Goal: Information Seeking & Learning: Learn about a topic

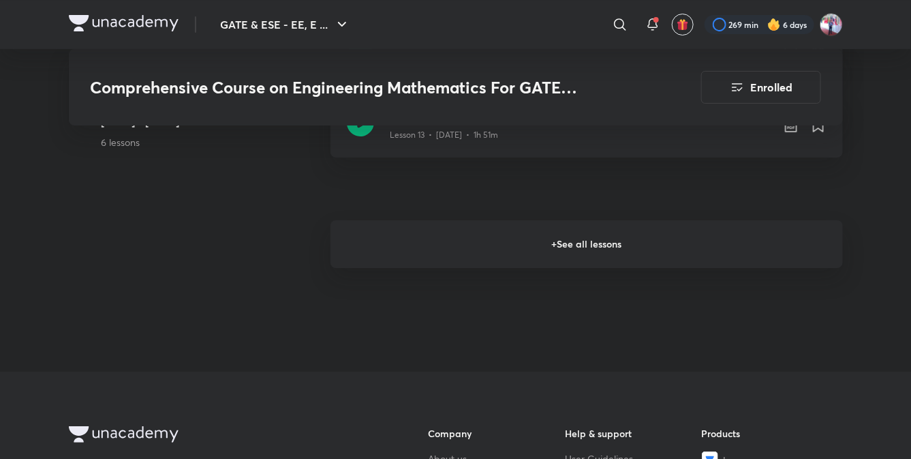
scroll to position [1985, 0]
click at [595, 253] on h6 "+ See all lessons" at bounding box center [586, 243] width 512 height 48
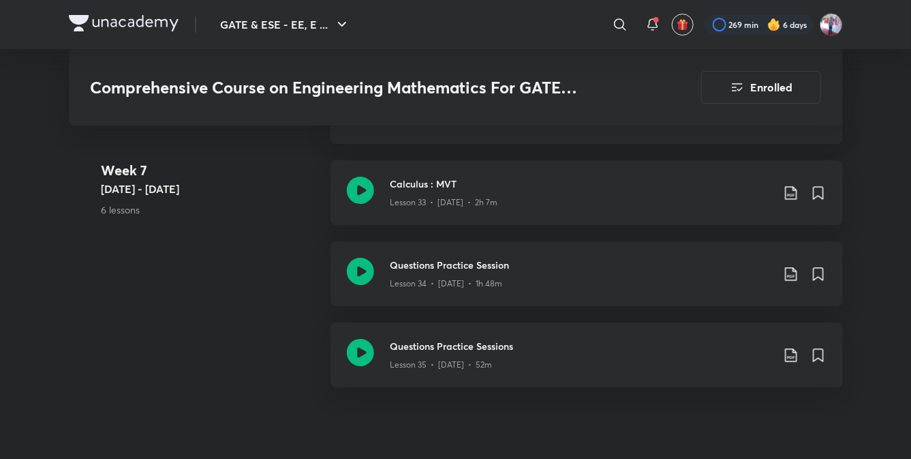
scroll to position [3834, 0]
click at [473, 287] on p "Lesson 34 • [DATE] • 1h 48m" at bounding box center [446, 283] width 112 height 12
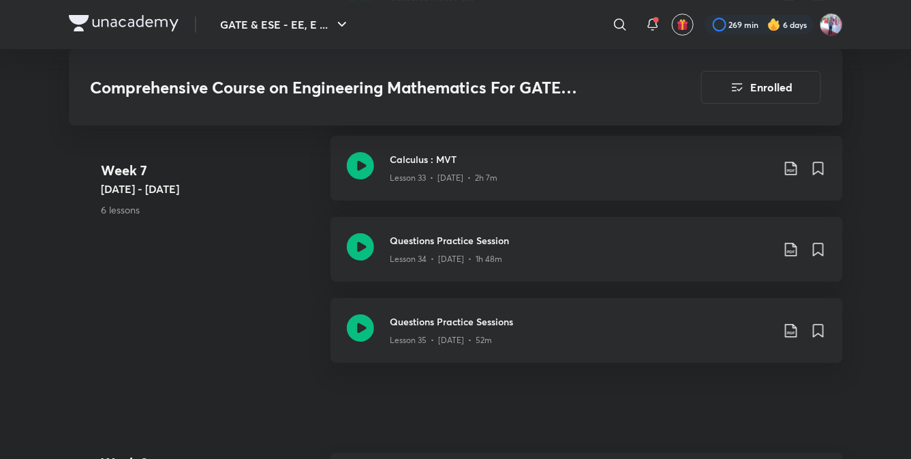
scroll to position [3855, 0]
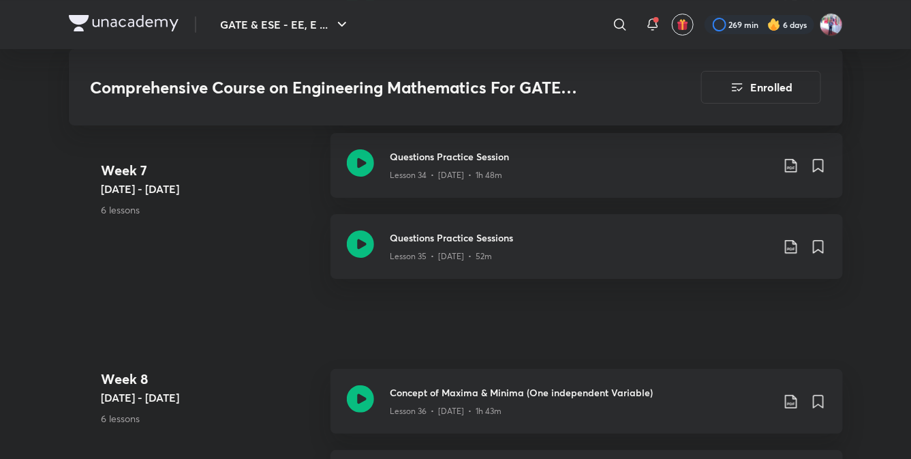
scroll to position [3936, 0]
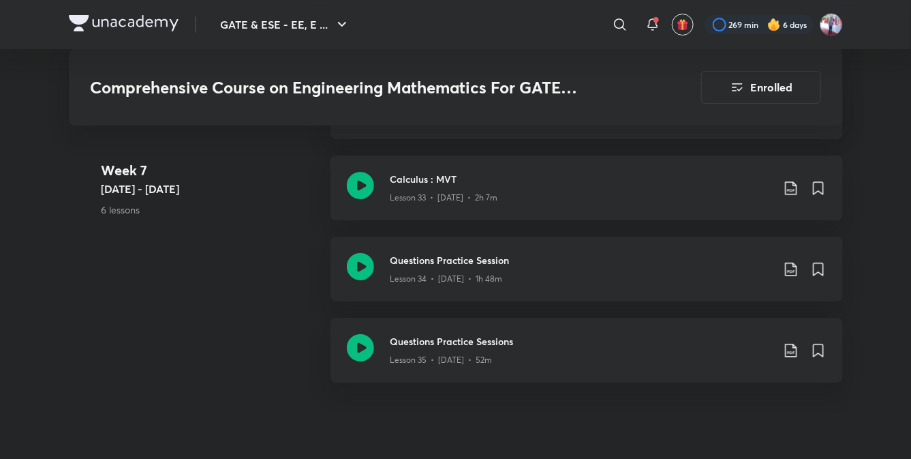
scroll to position [3837, 0]
click at [444, 262] on h3 "Questions Practice Session" at bounding box center [581, 260] width 382 height 14
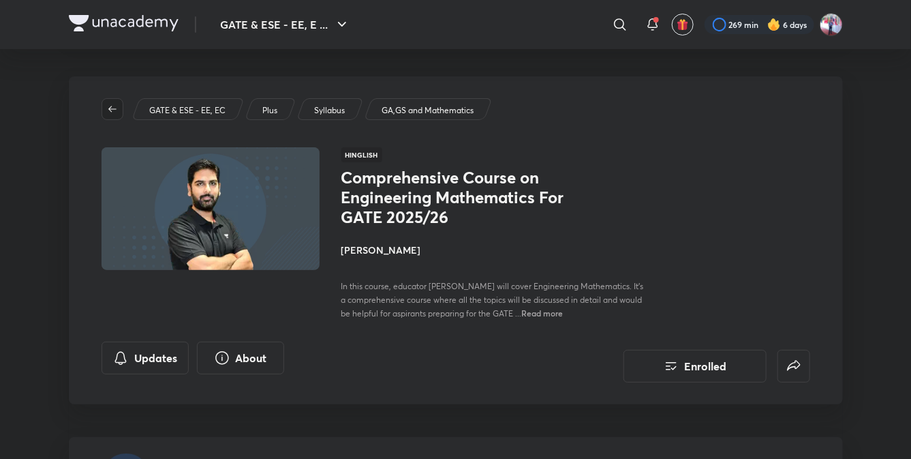
click at [110, 112] on icon "button" at bounding box center [112, 109] width 11 height 11
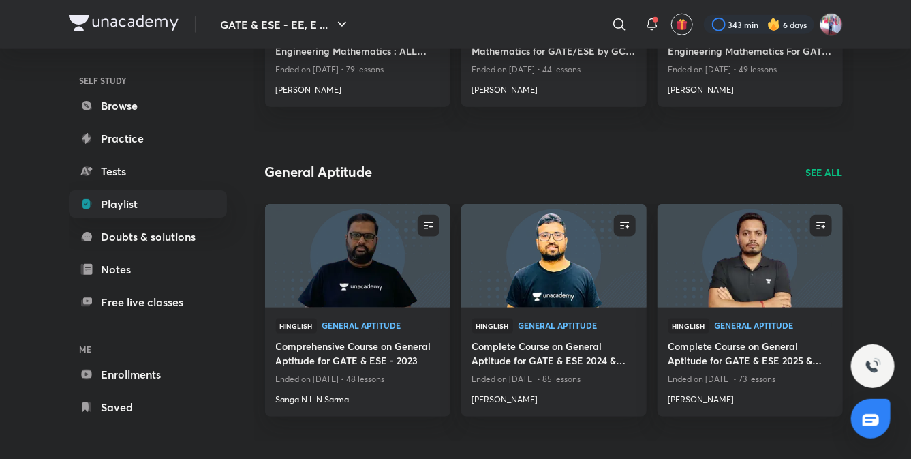
scroll to position [521, 0]
click at [348, 262] on img at bounding box center [357, 255] width 189 height 106
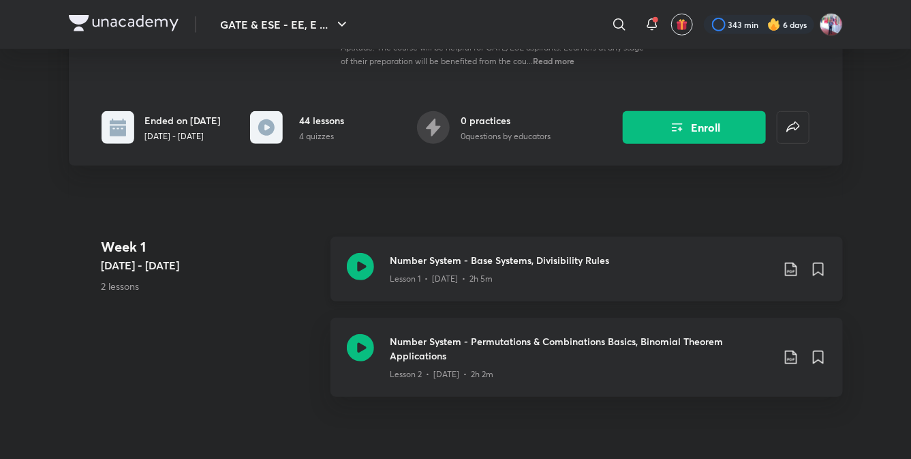
scroll to position [251, 0]
click at [454, 268] on h3 "Number System - Base Systems, Divisibility Rules" at bounding box center [581, 260] width 382 height 14
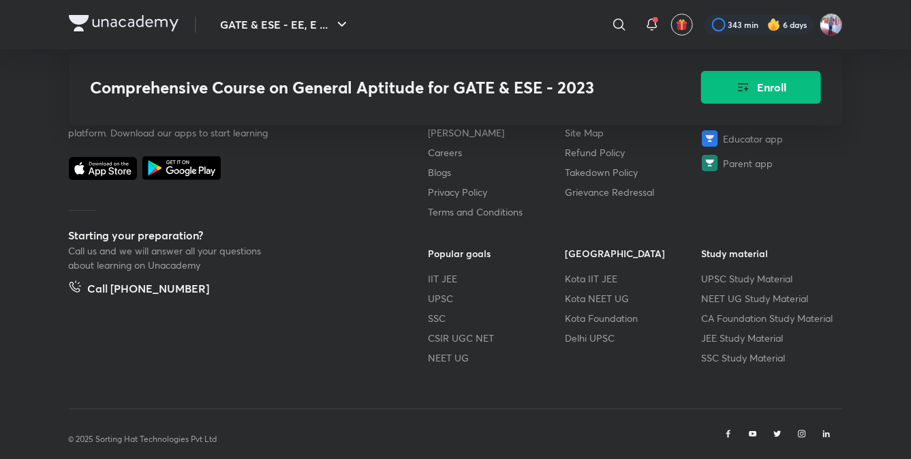
scroll to position [1828, 0]
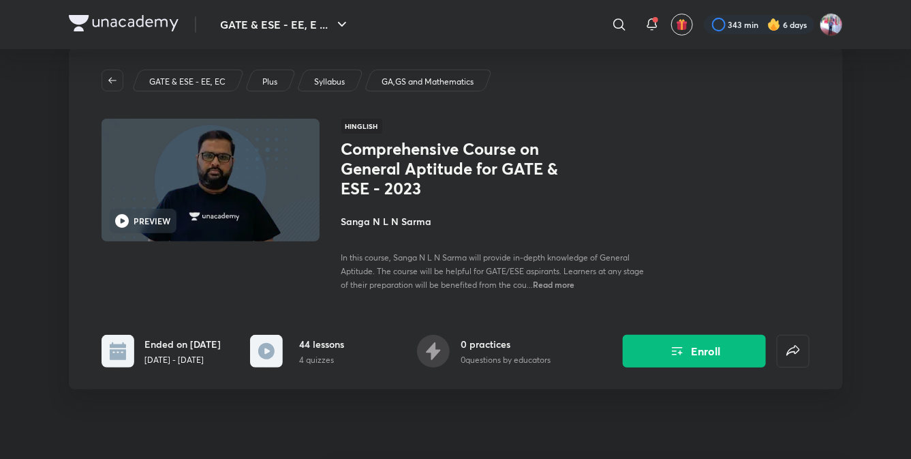
scroll to position [29, 0]
click at [575, 287] on span "Read more" at bounding box center [555, 284] width 42 height 11
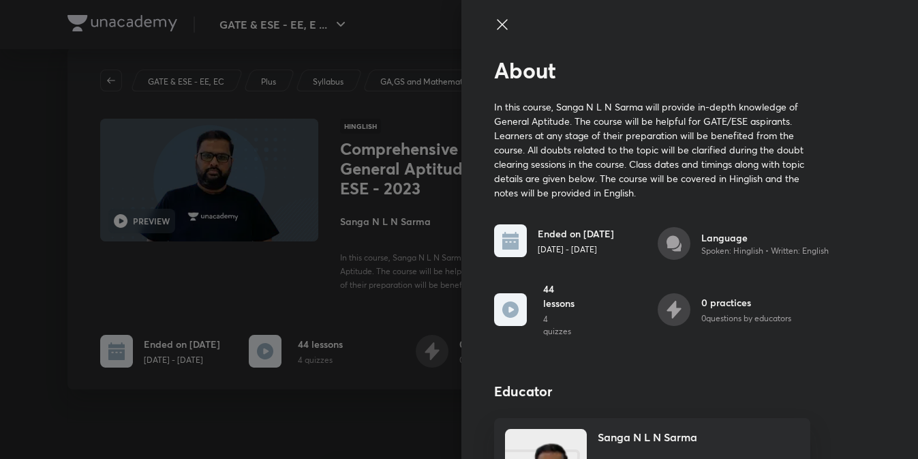
click at [494, 25] on icon at bounding box center [502, 24] width 16 height 16
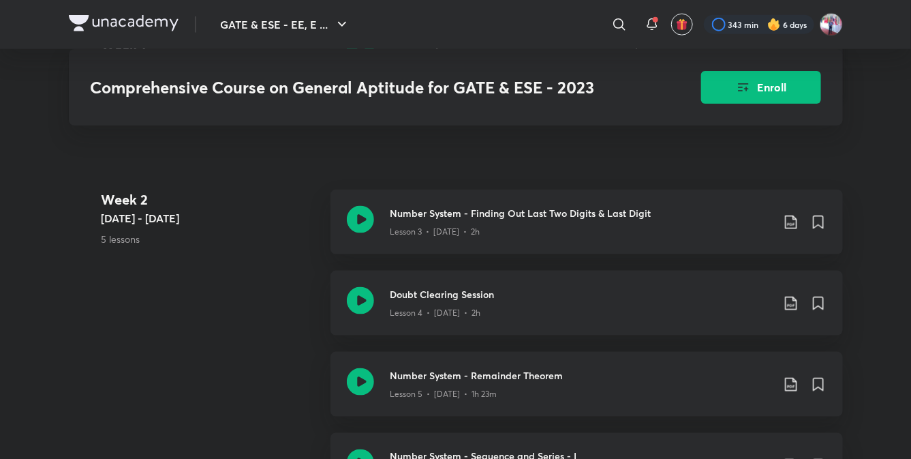
scroll to position [552, 0]
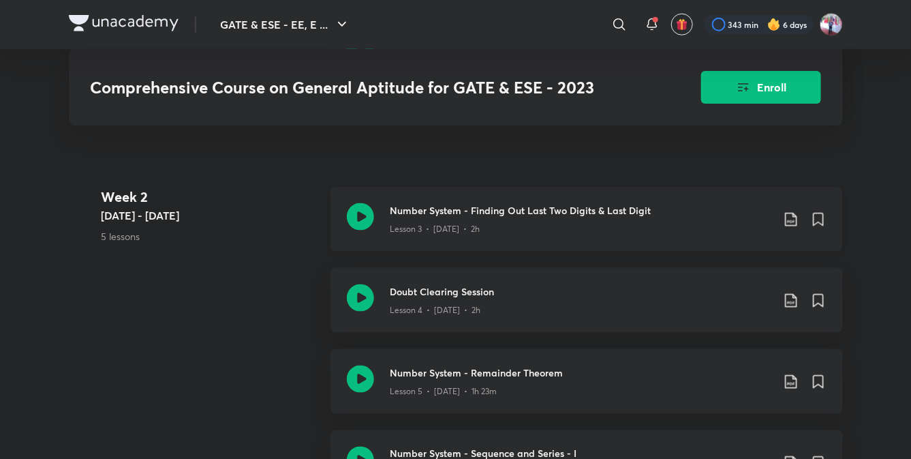
click at [467, 217] on h3 "Number System - Finding Out Last Two Digits & Last Digit" at bounding box center [581, 210] width 382 height 14
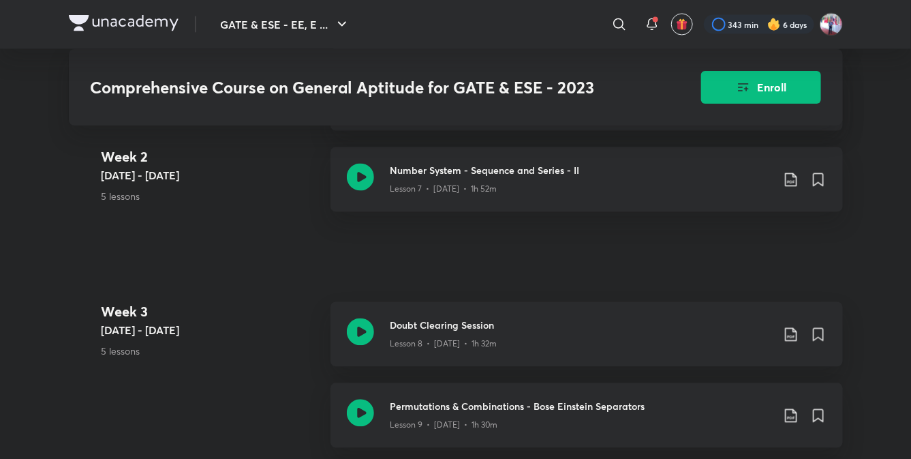
scroll to position [921, 0]
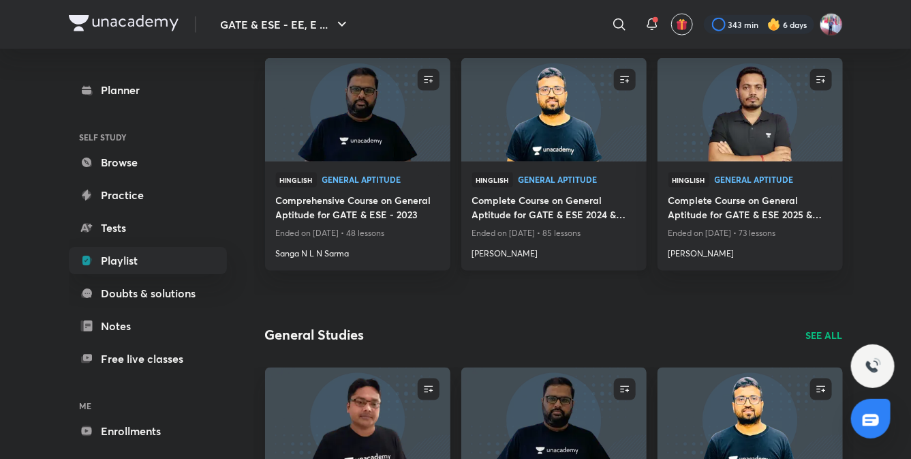
scroll to position [661, 0]
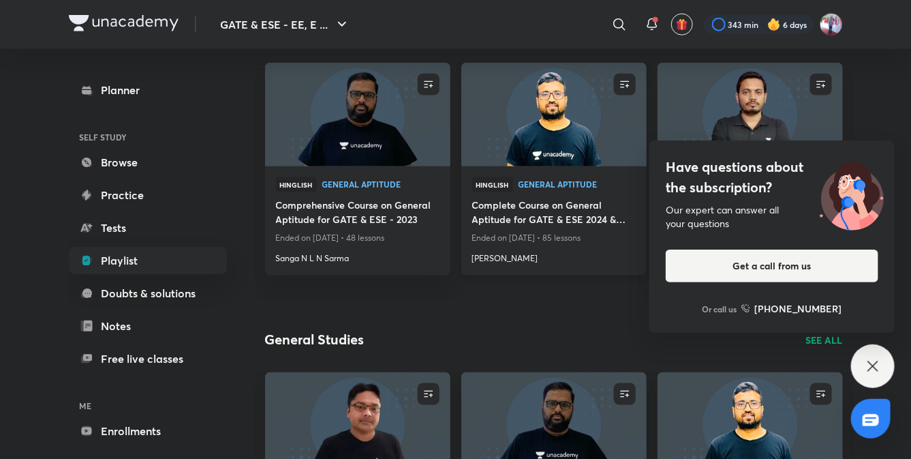
click at [534, 115] on img at bounding box center [553, 114] width 189 height 106
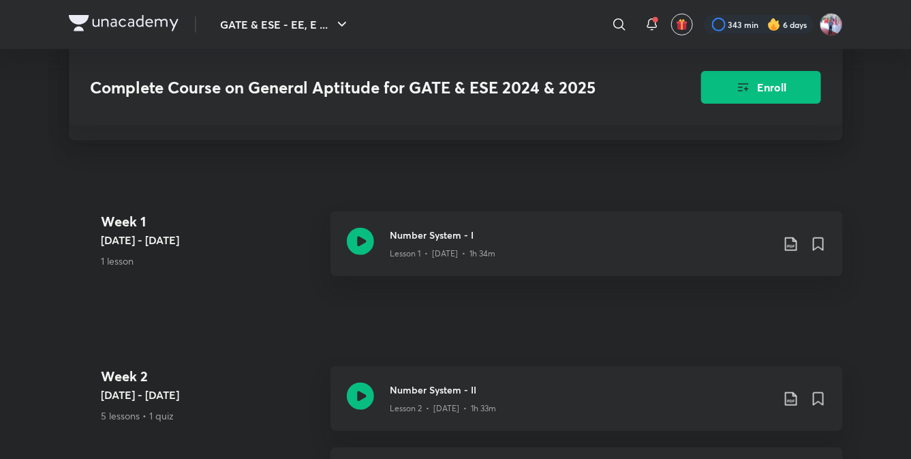
scroll to position [281, 0]
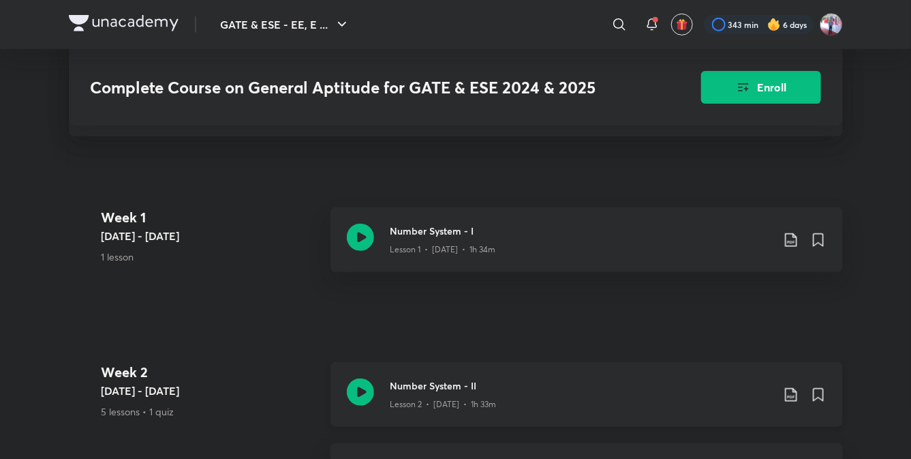
click at [422, 392] on h3 "Number System - II" at bounding box center [581, 385] width 382 height 14
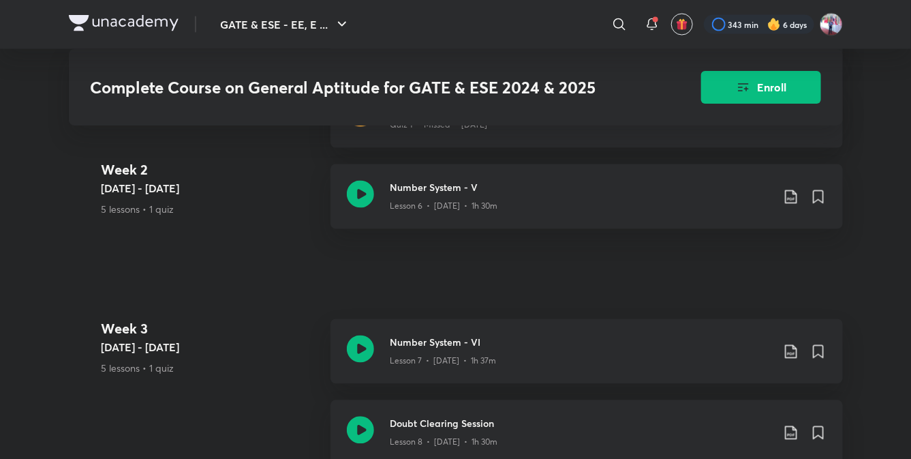
scroll to position [889, 0]
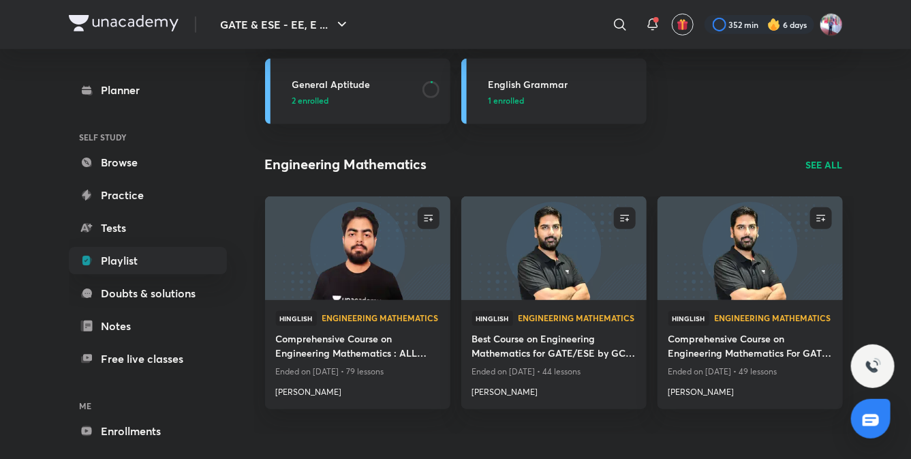
scroll to position [219, 0]
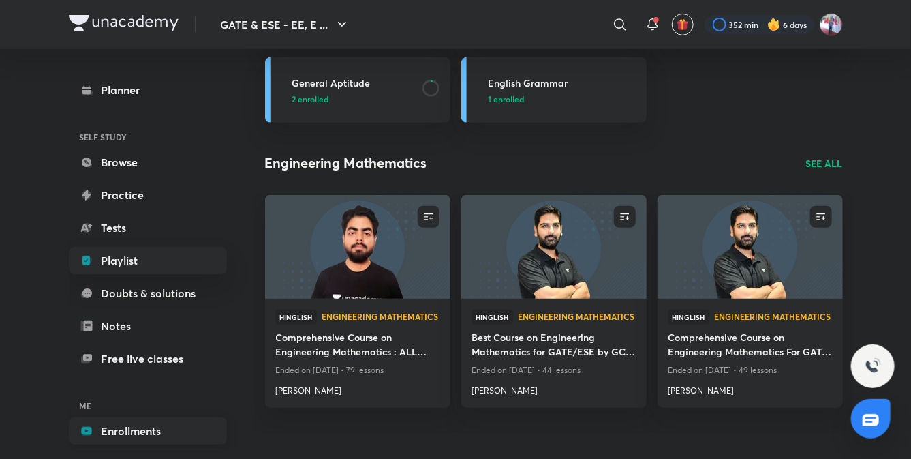
click at [165, 427] on link "Enrollments" at bounding box center [148, 430] width 158 height 27
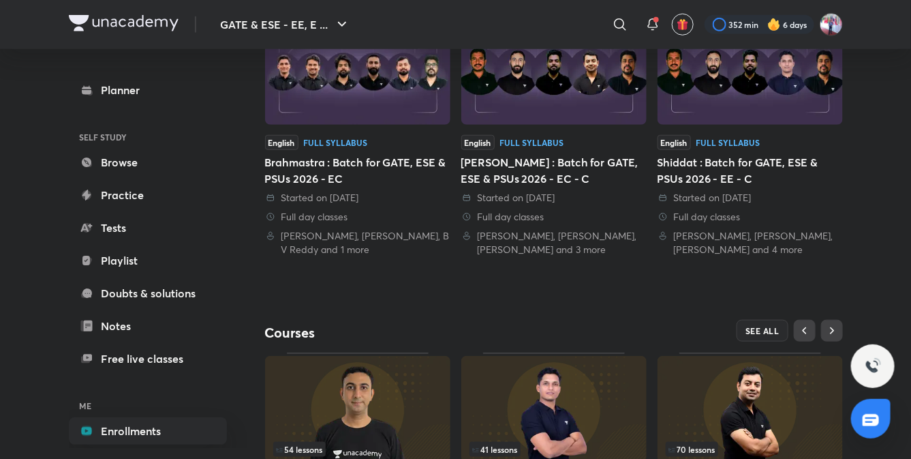
scroll to position [478, 0]
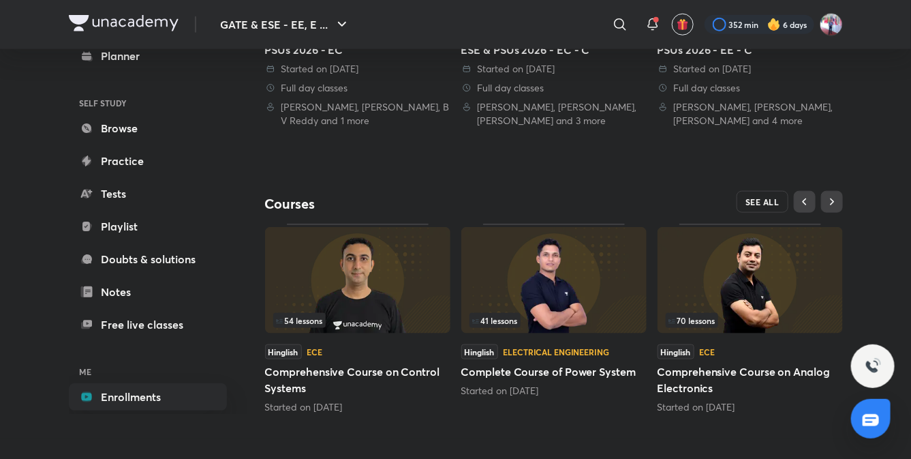
click at [753, 203] on span "SEE ALL" at bounding box center [762, 202] width 34 height 10
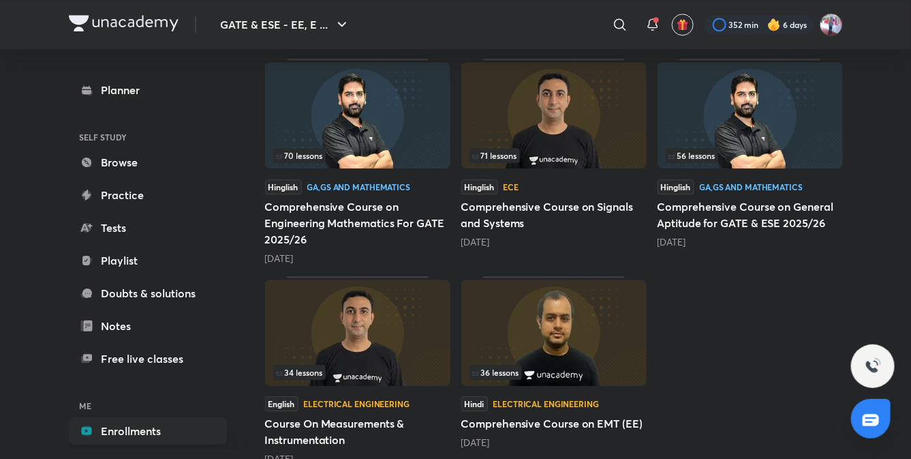
scroll to position [1449, 0]
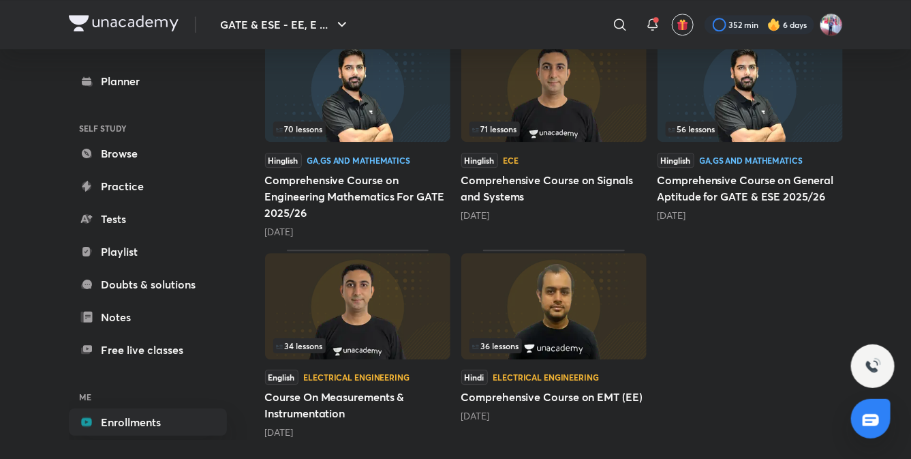
click at [704, 185] on h5 "Comprehensive Course on General Aptitude for GATE & ESE 2025/26" at bounding box center [750, 188] width 185 height 33
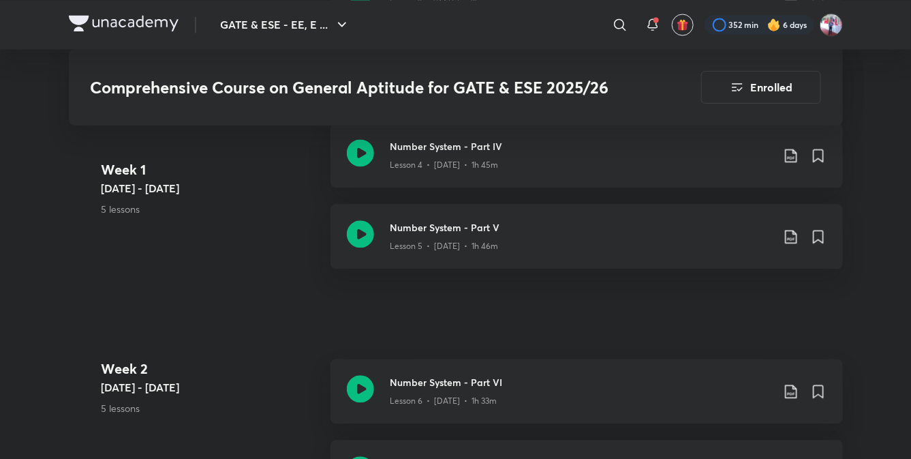
scroll to position [1083, 0]
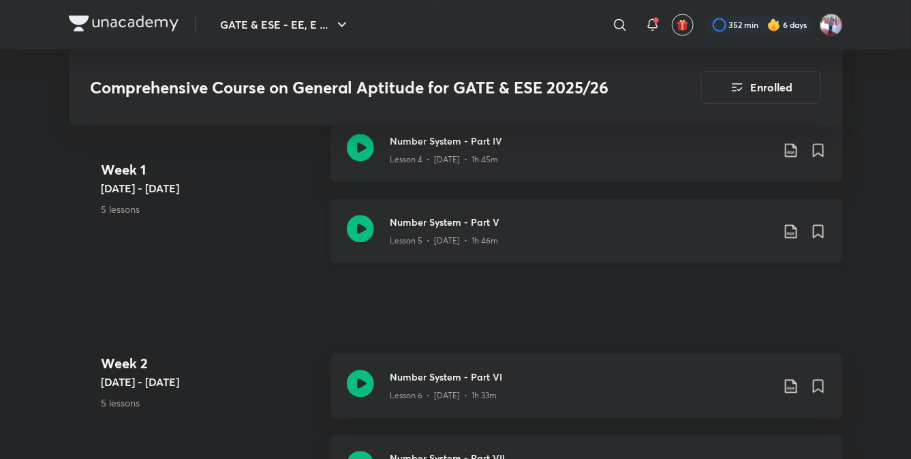
click at [422, 224] on h3 "Number System - Part V" at bounding box center [581, 222] width 382 height 14
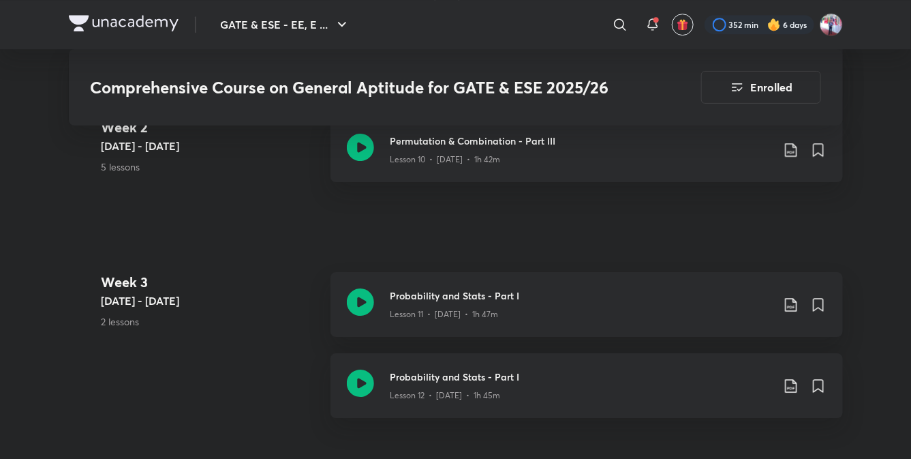
scroll to position [1652, 0]
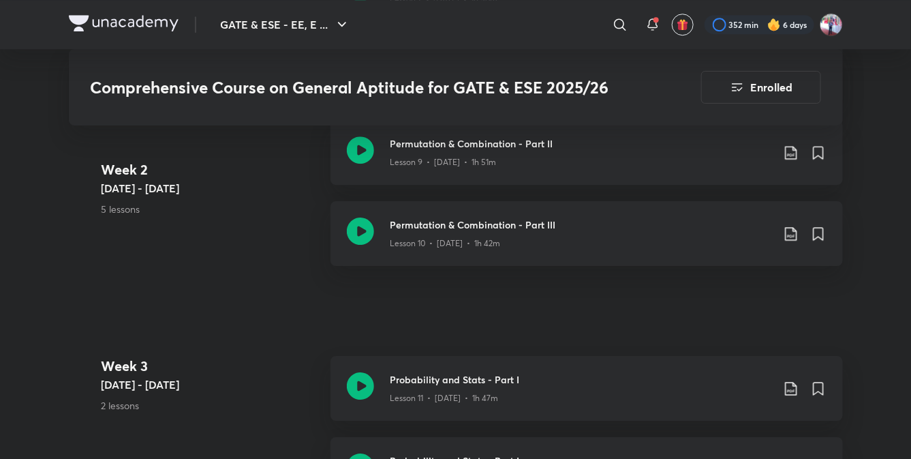
scroll to position [1568, 0]
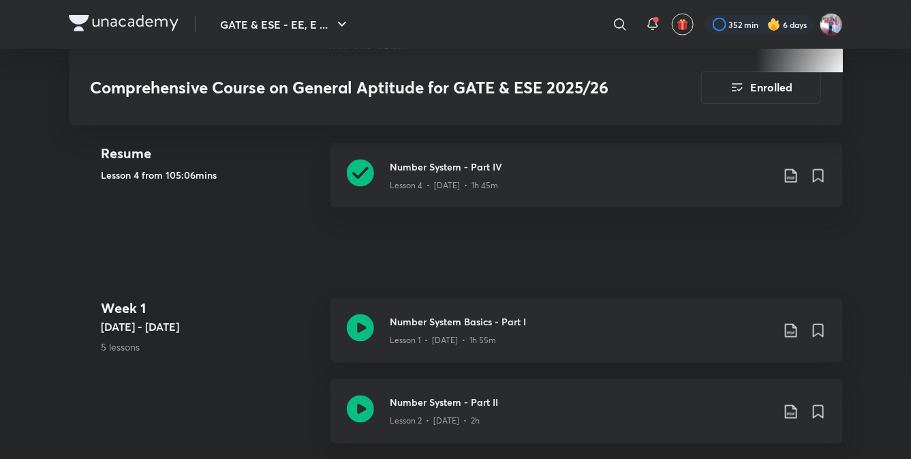
scroll to position [658, 0]
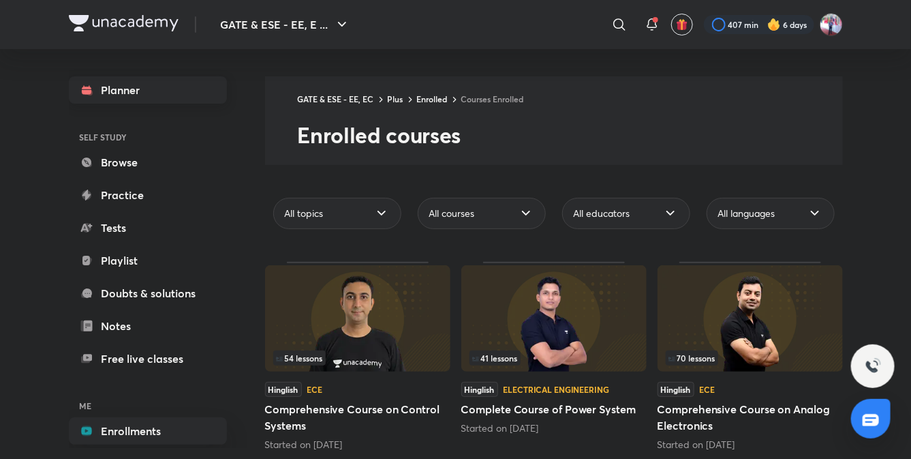
click at [121, 97] on link "Planner" at bounding box center [148, 89] width 158 height 27
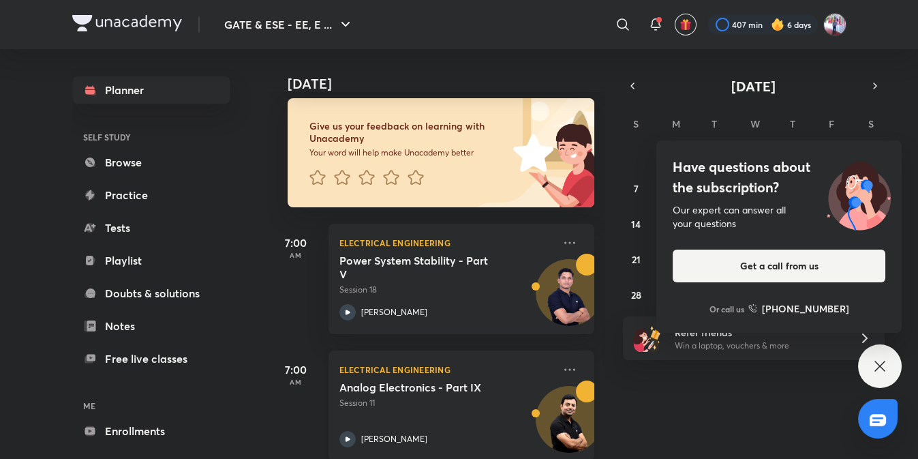
scroll to position [223, 0]
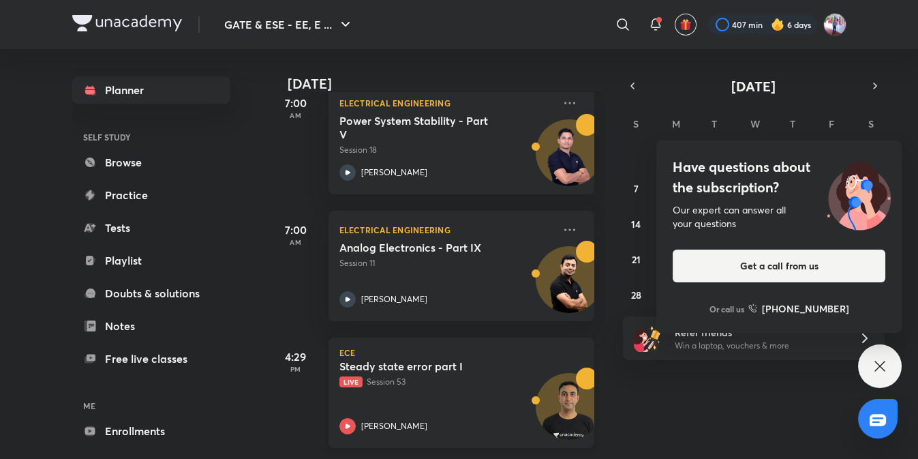
click at [420, 365] on div "Steady state error part I Live Session 53" at bounding box center [446, 373] width 214 height 29
